Goal: Task Accomplishment & Management: Use online tool/utility

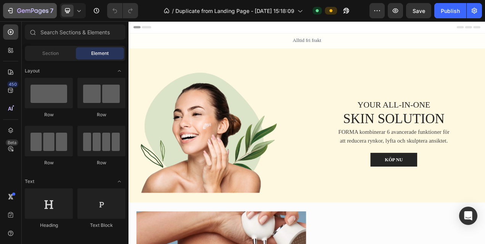
click at [7, 8] on icon "button" at bounding box center [10, 11] width 8 height 8
click at [11, 12] on icon "button" at bounding box center [10, 11] width 8 height 8
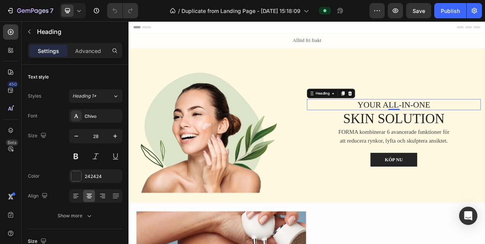
click at [441, 122] on h1 "YOUR ALL-IN-ONE" at bounding box center [468, 128] width 223 height 14
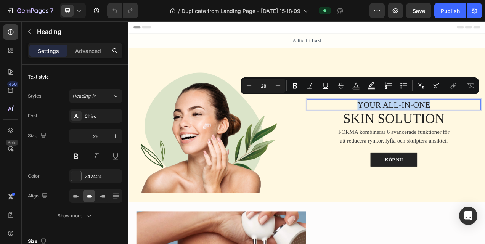
copy p "YOUR ALL-IN-ONE"
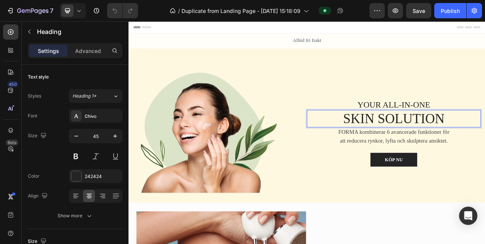
click at [434, 136] on h1 "SKIN SOLUTION" at bounding box center [468, 146] width 223 height 22
